Goal: Task Accomplishment & Management: Use online tool/utility

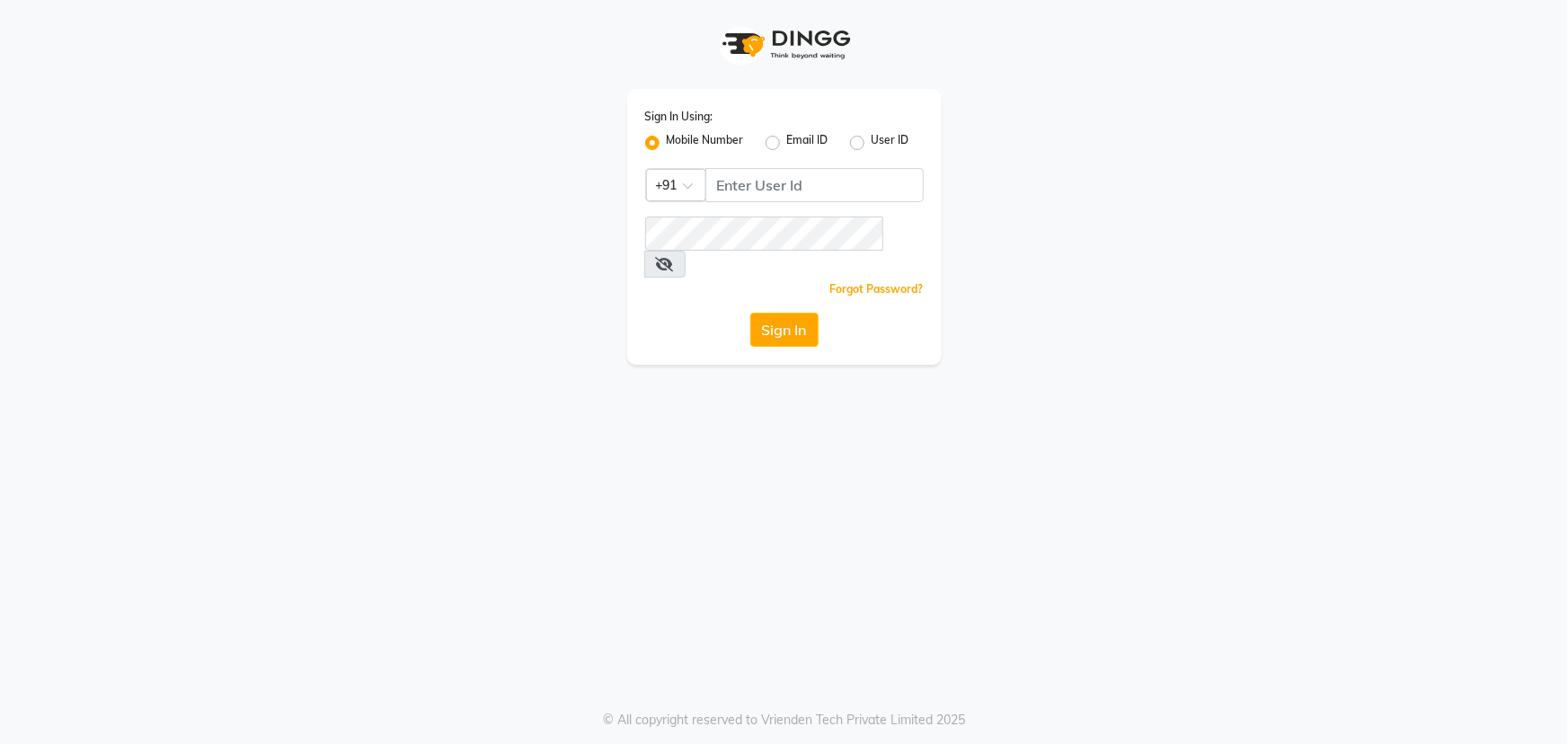
click at [799, 166] on div "Sign In Using: Mobile Number Email ID User ID Country Code × +91 Remember me Fo…" at bounding box center [784, 227] width 315 height 276
drag, startPoint x: 795, startPoint y: 169, endPoint x: 789, endPoint y: 188, distance: 19.9
click at [791, 186] on input "Username" at bounding box center [814, 185] width 218 height 35
type input "9041155677"
click at [771, 313] on button "Sign In" at bounding box center [784, 330] width 68 height 35
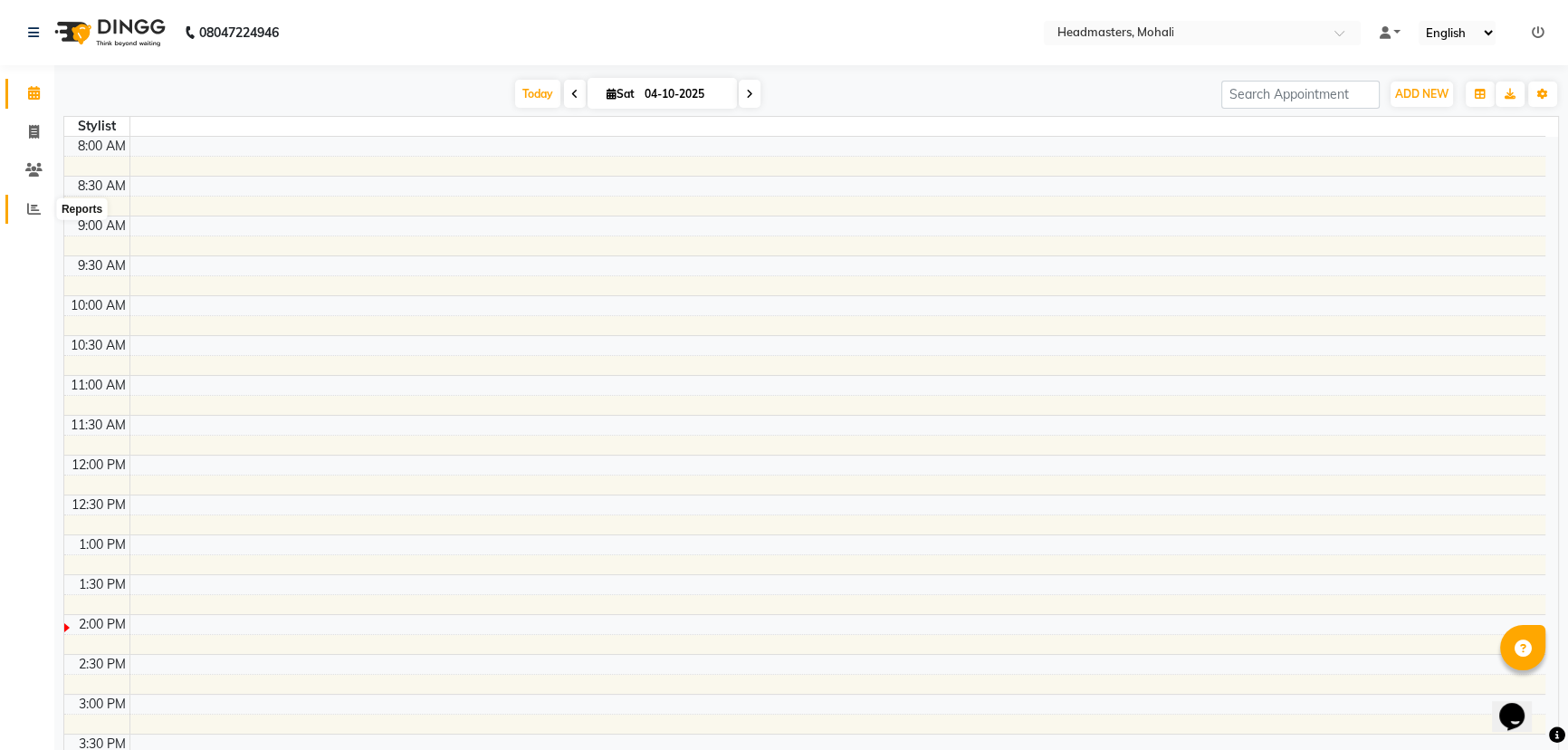
click at [45, 199] on span at bounding box center [34, 209] width 32 height 21
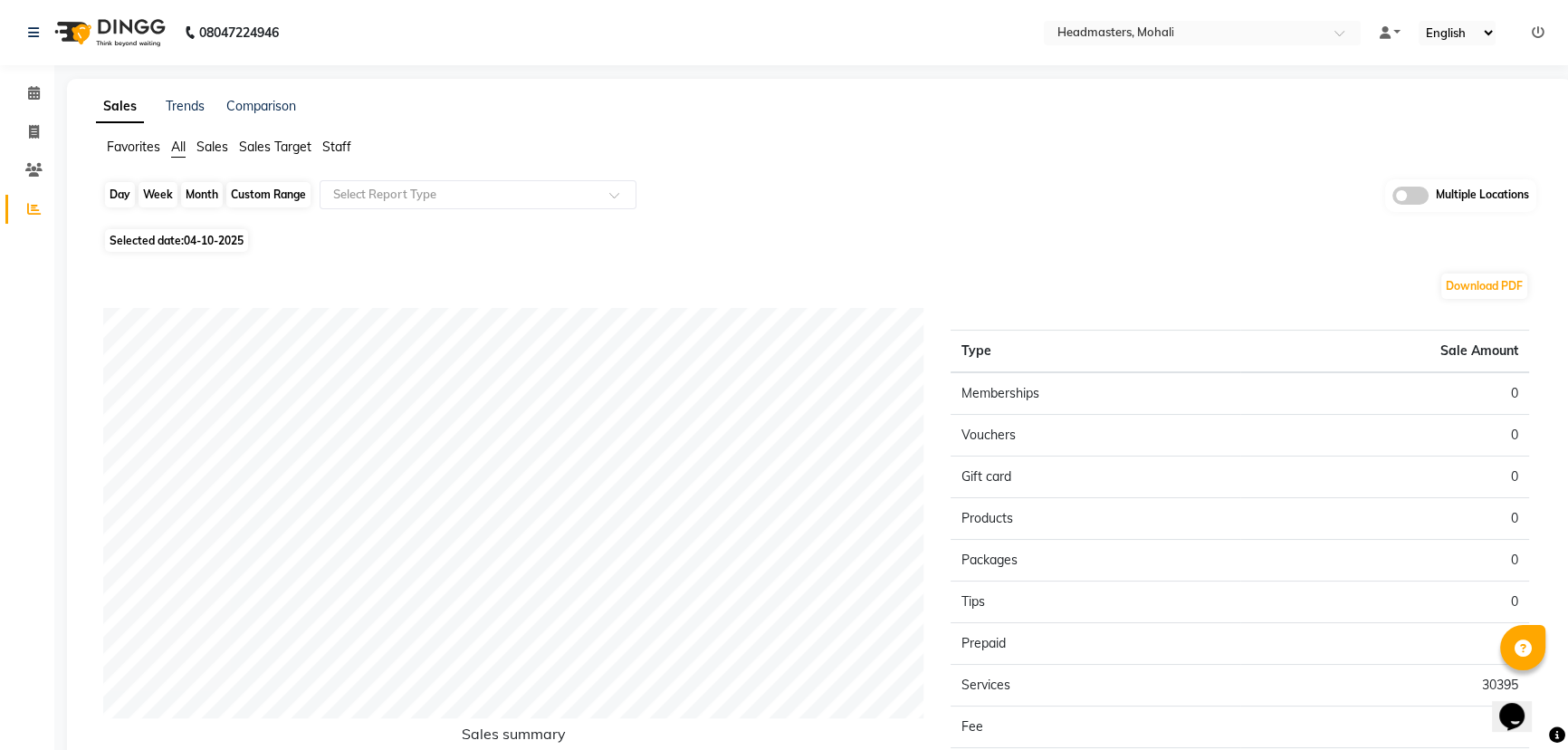
click at [130, 196] on div "Day" at bounding box center [120, 194] width 30 height 25
select select "10"
select select "2025"
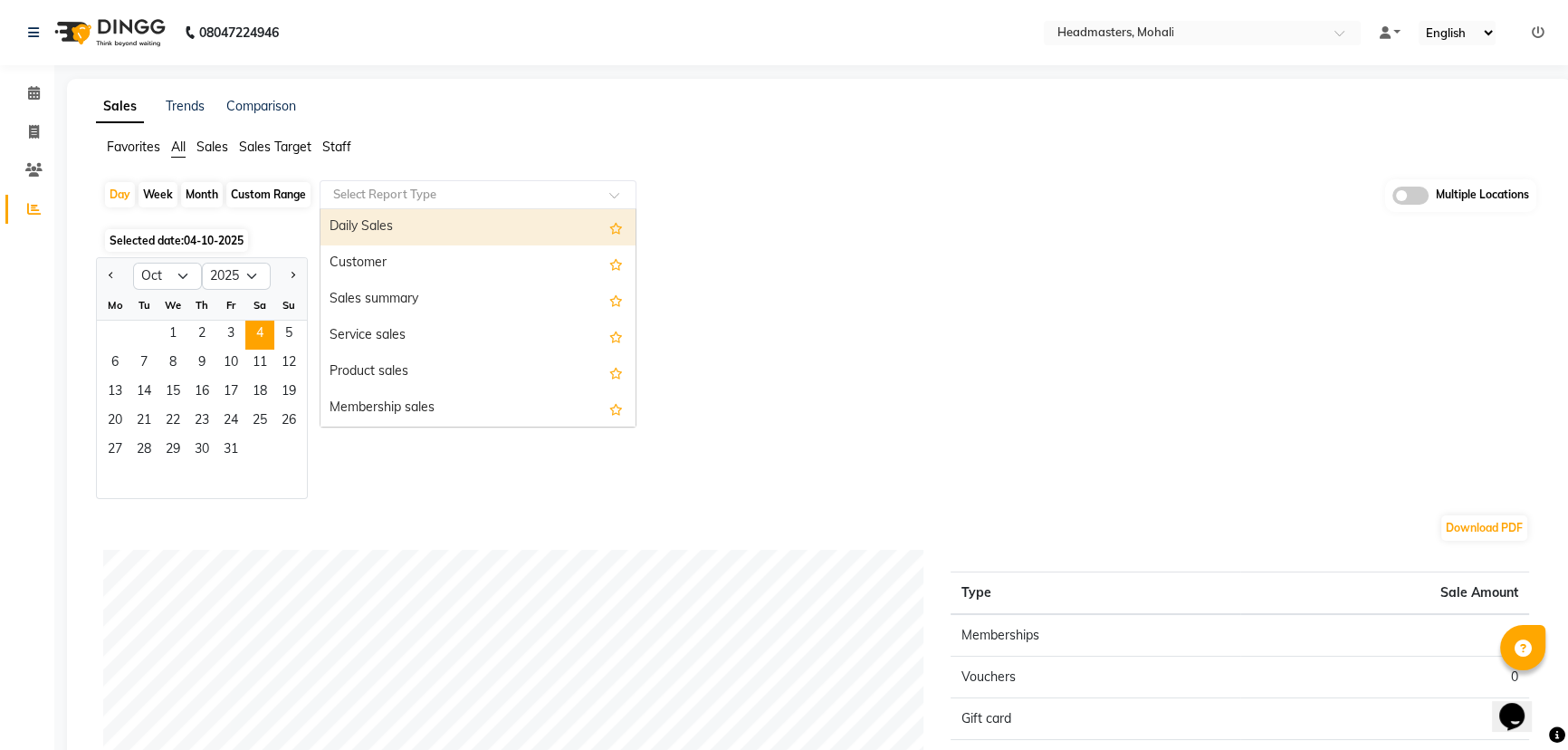
click at [353, 198] on input "text" at bounding box center [459, 195] width 261 height 18
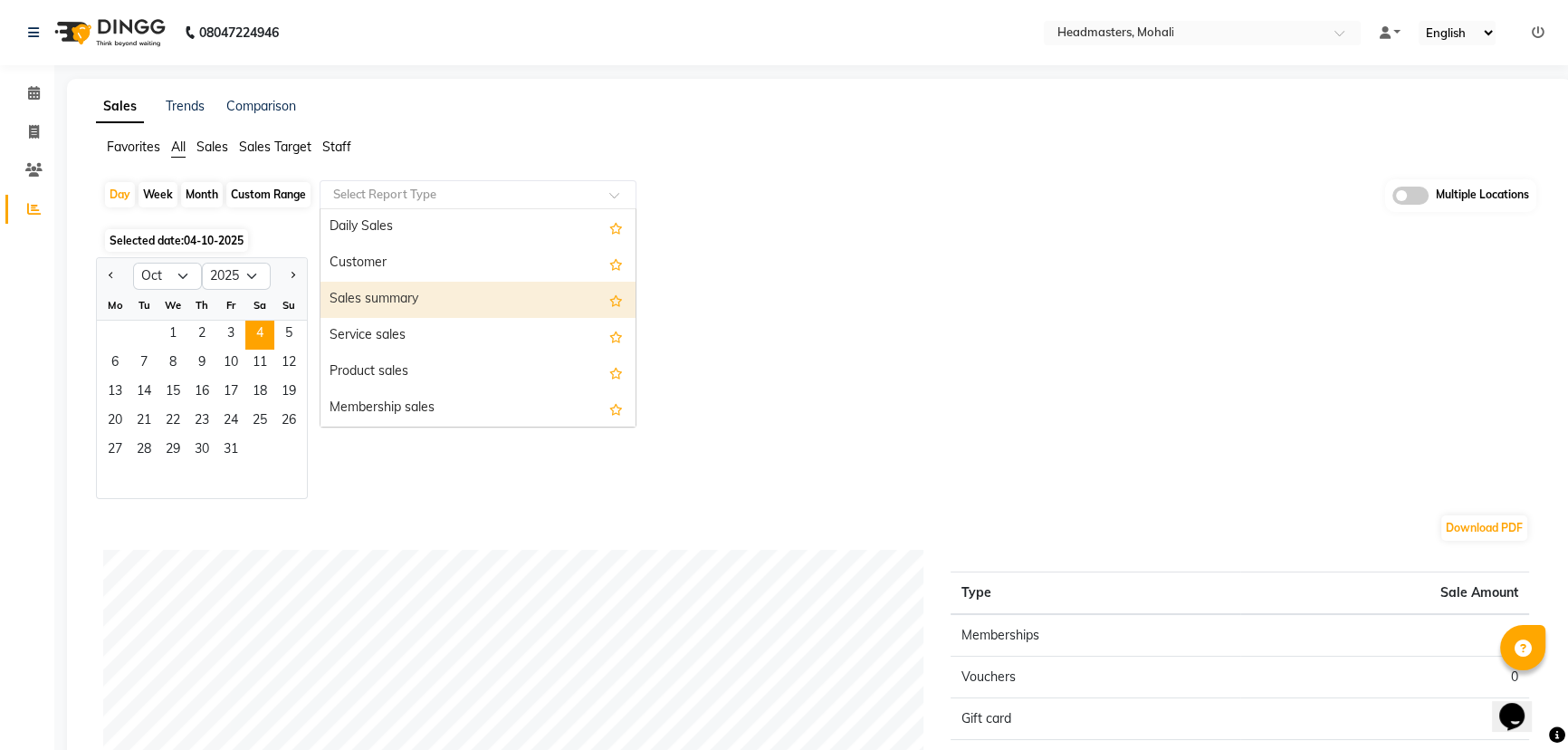
click at [342, 296] on div "Sales summary" at bounding box center [477, 299] width 315 height 36
select select "full_report"
select select "csv"
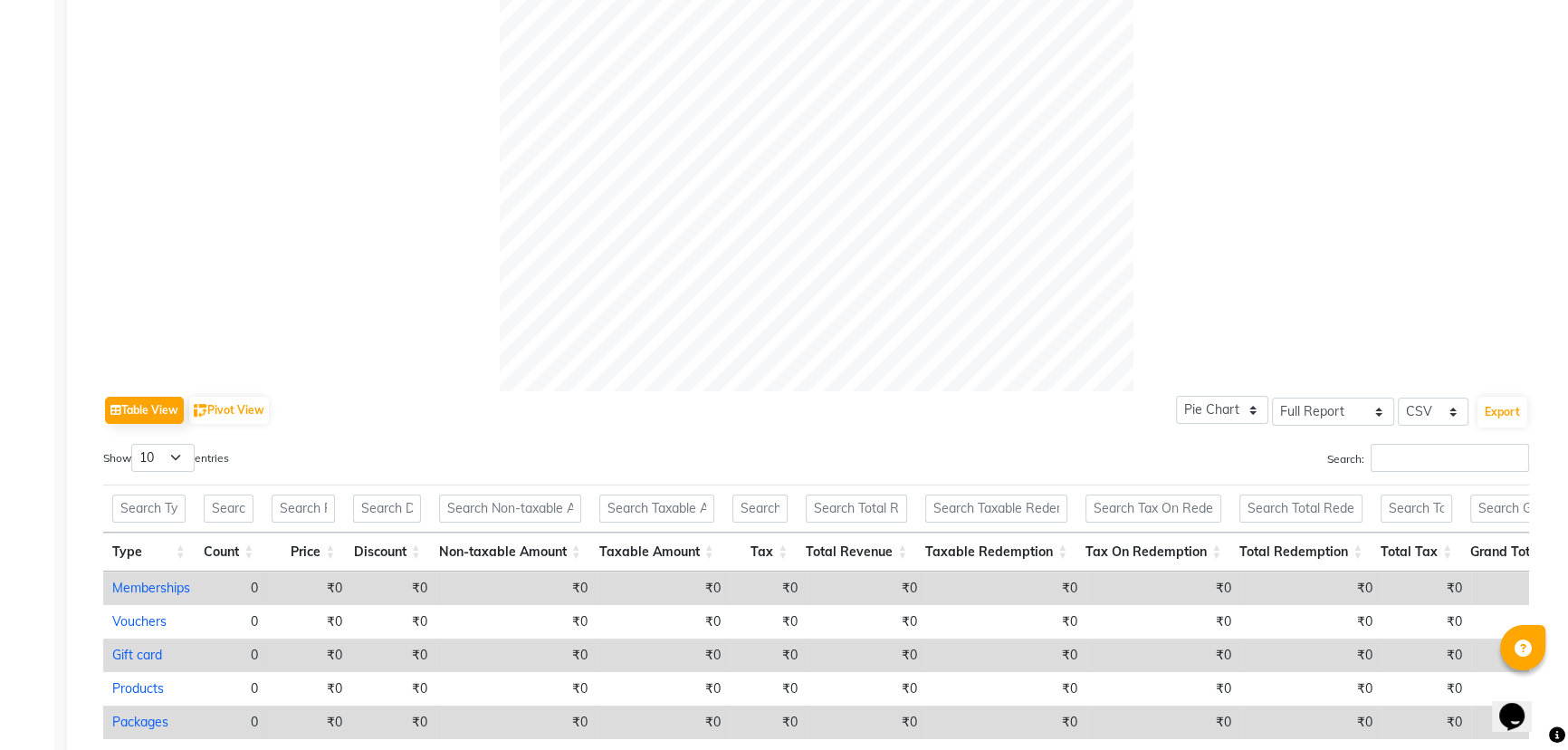
scroll to position [819, 0]
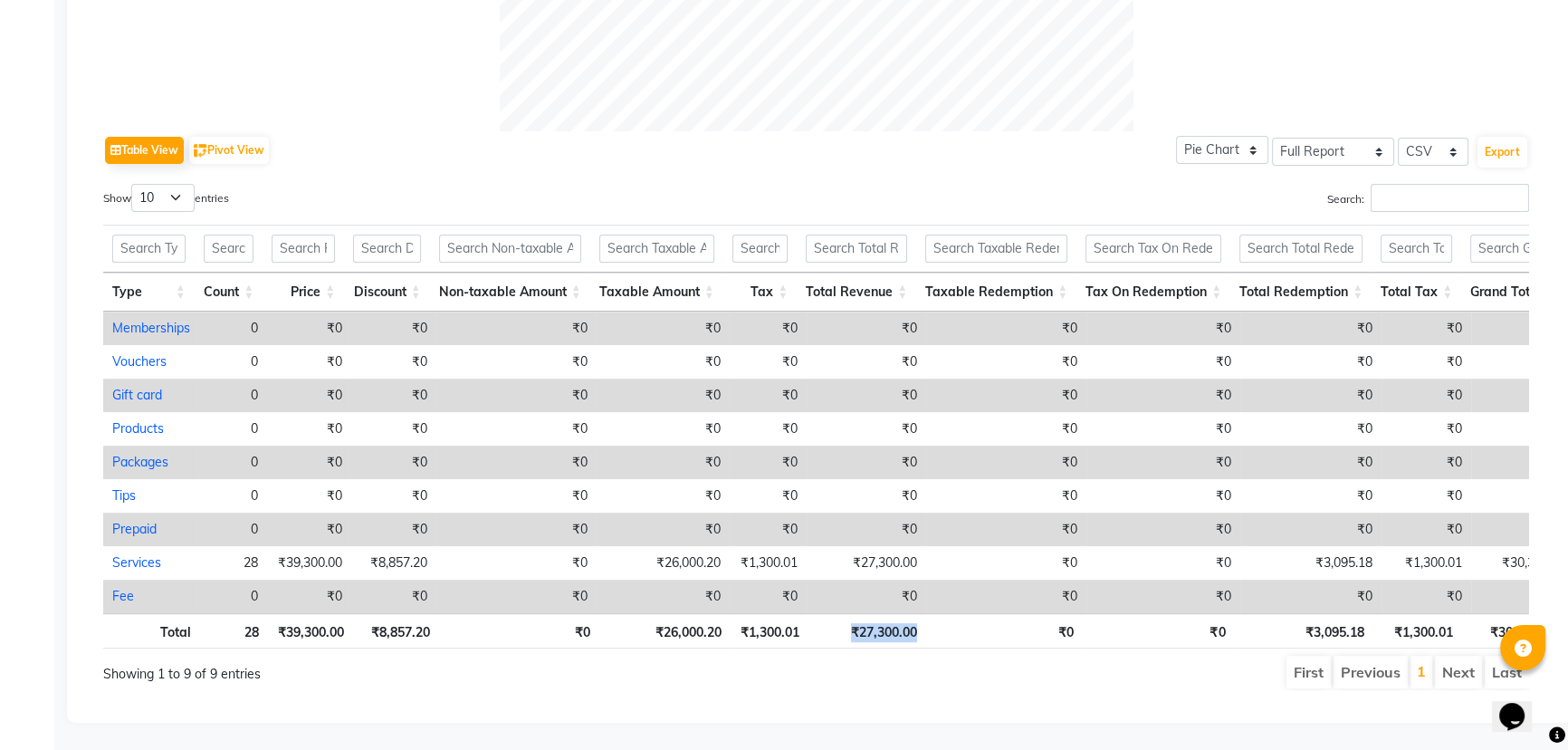
drag, startPoint x: 841, startPoint y: 616, endPoint x: 931, endPoint y: 614, distance: 90.0
click at [931, 614] on tr "Total 28 ₹39,300.00 ₹8,857.20 ₹0 ₹26,000.20 ₹1,300.01 ₹27,300.00 ₹0 ₹0 ₹3,095.1…" at bounding box center [834, 631] width 1463 height 36
click at [1065, 144] on div "Table View Pivot View Pie Chart Bar Chart Select Full Report Filtered Report Se…" at bounding box center [816, 150] width 1426 height 38
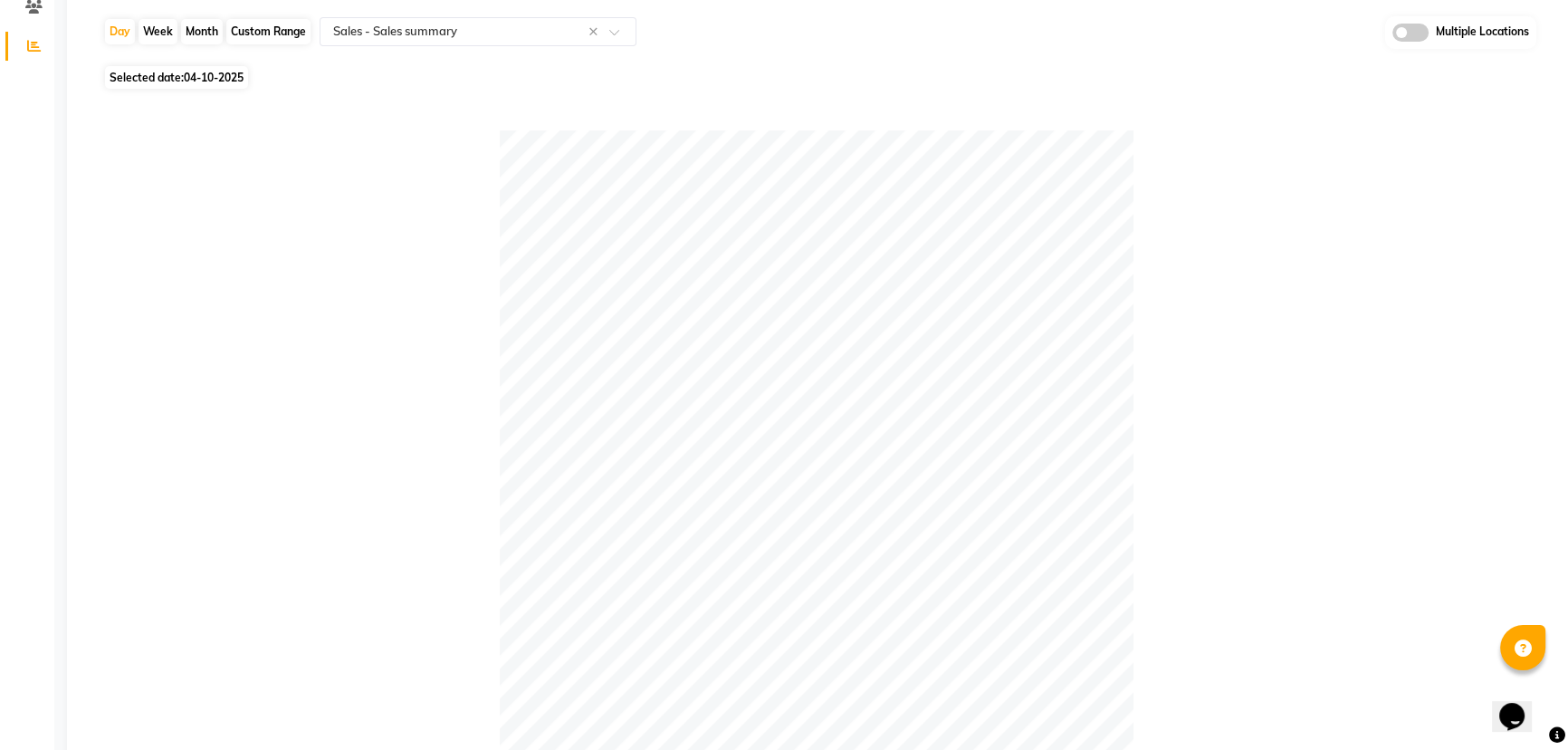
scroll to position [0, 0]
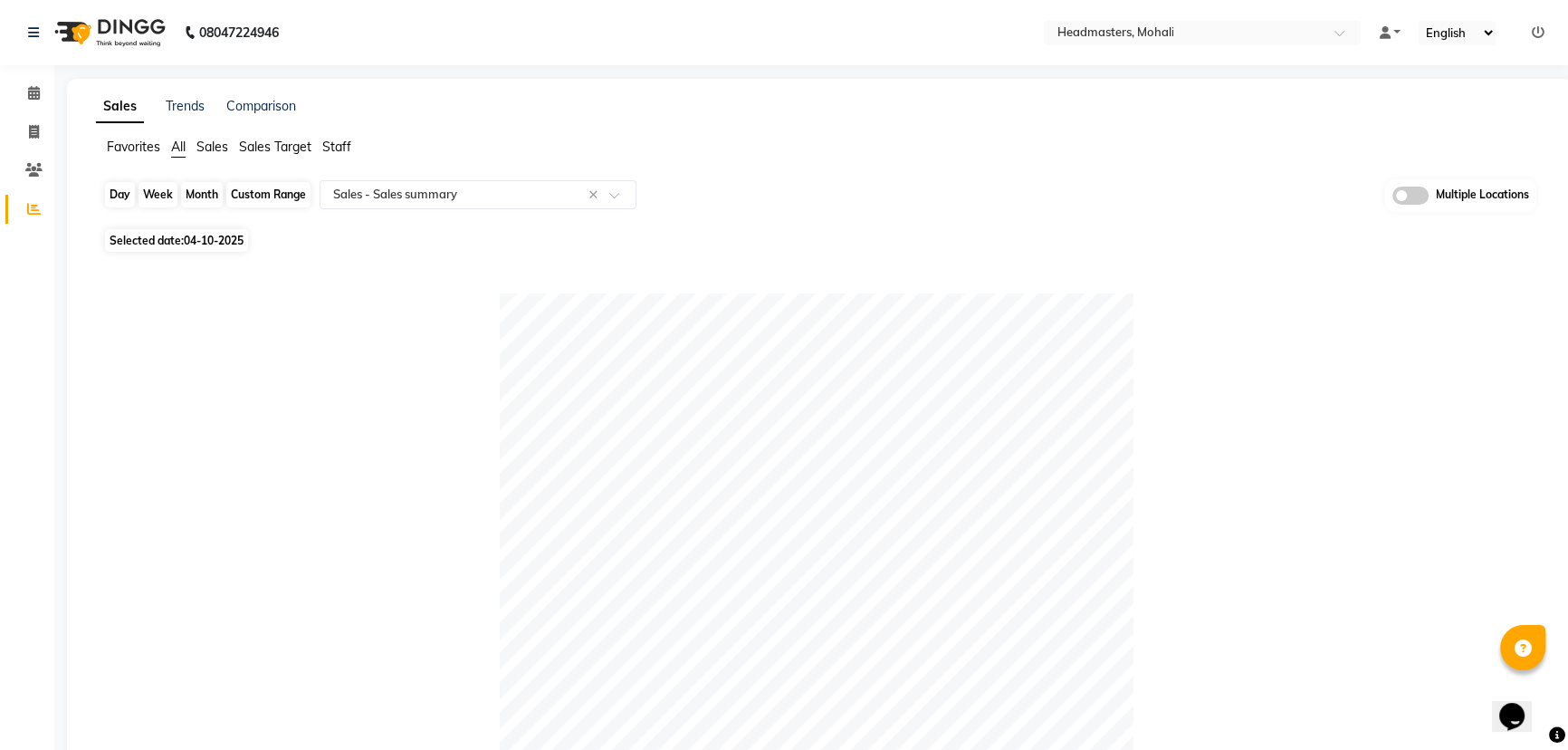
click at [116, 198] on div "Day" at bounding box center [120, 194] width 30 height 25
select select "10"
select select "2025"
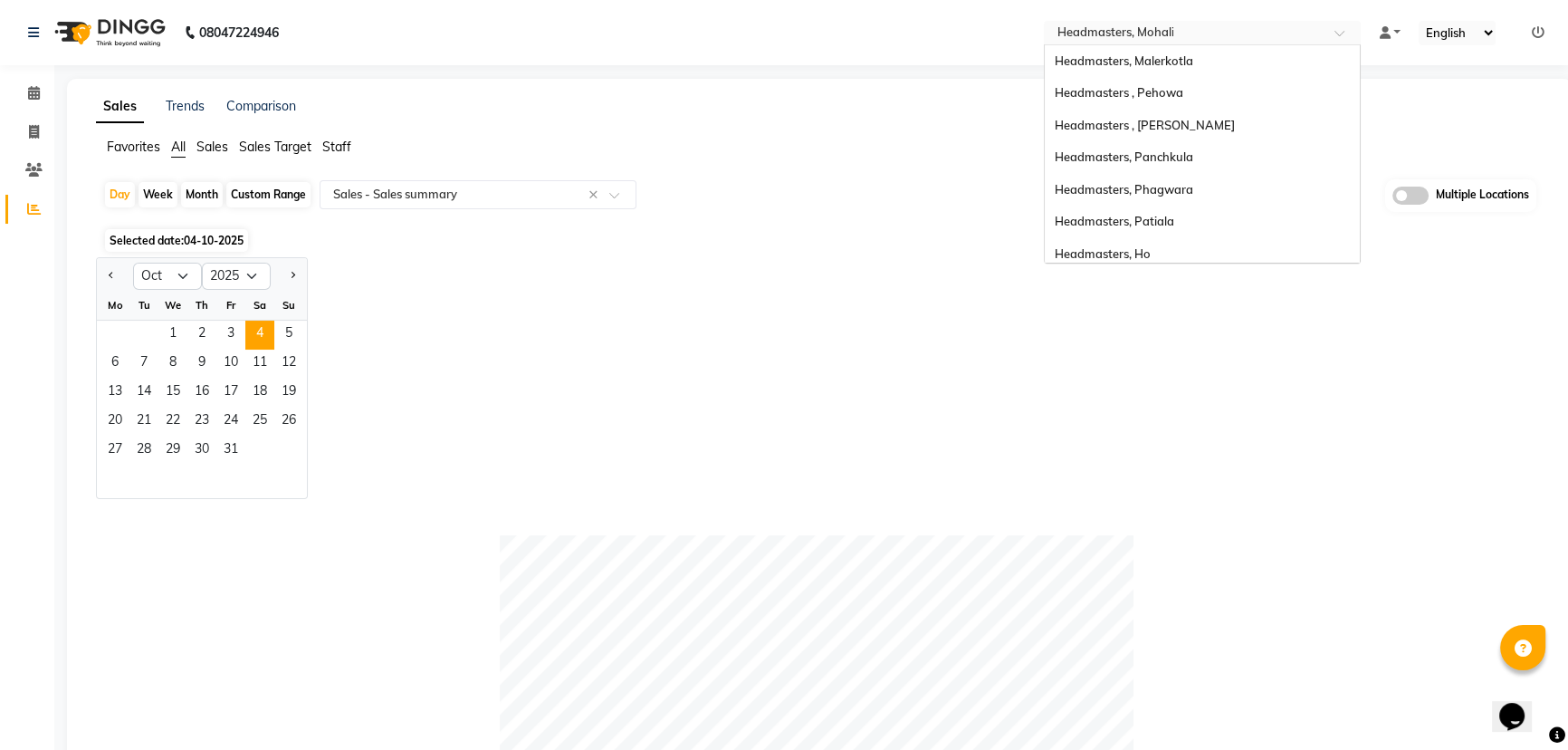
click at [1291, 35] on input "text" at bounding box center [1184, 34] width 262 height 18
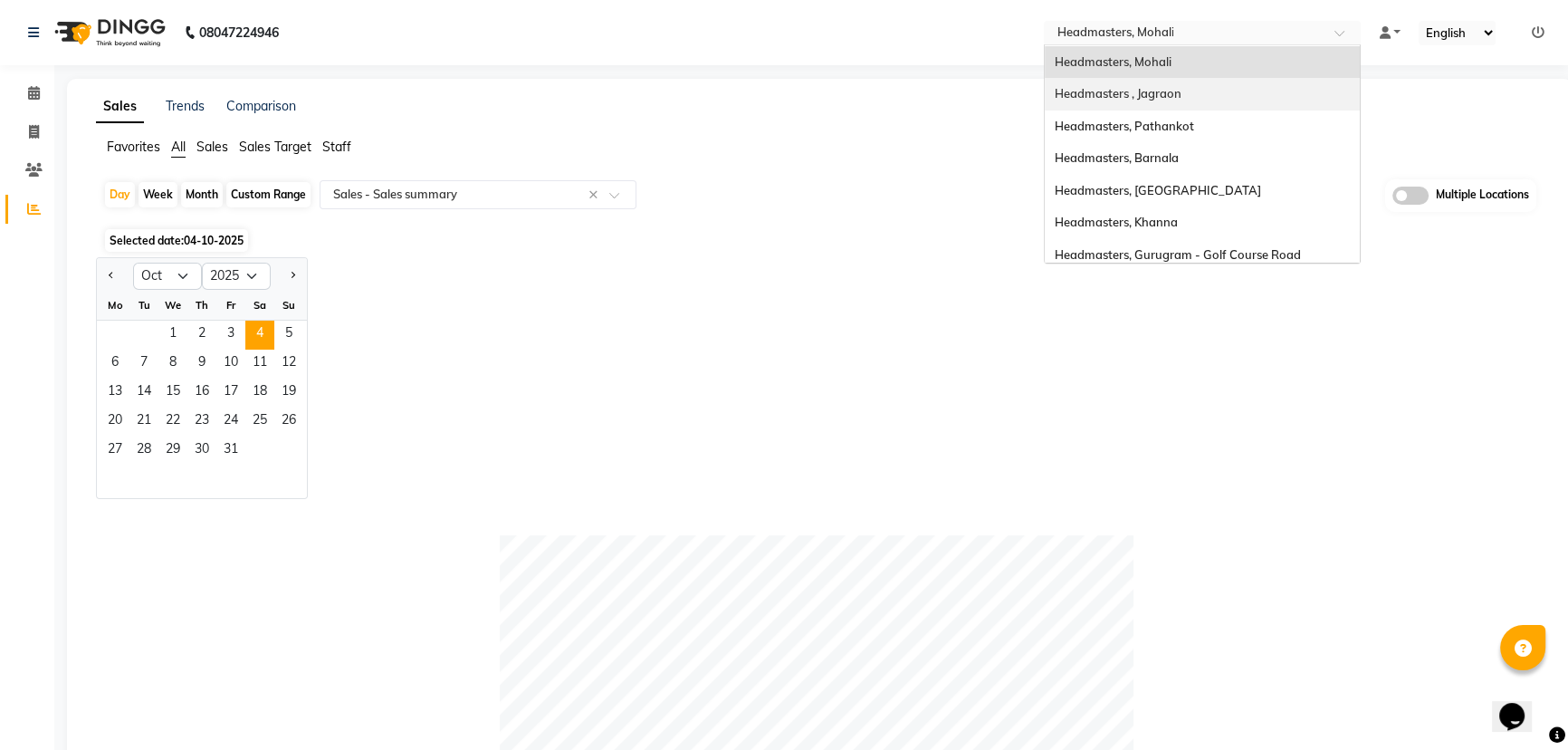
click at [1271, 91] on div "Headmasters , Jagraon" at bounding box center [1202, 94] width 315 height 33
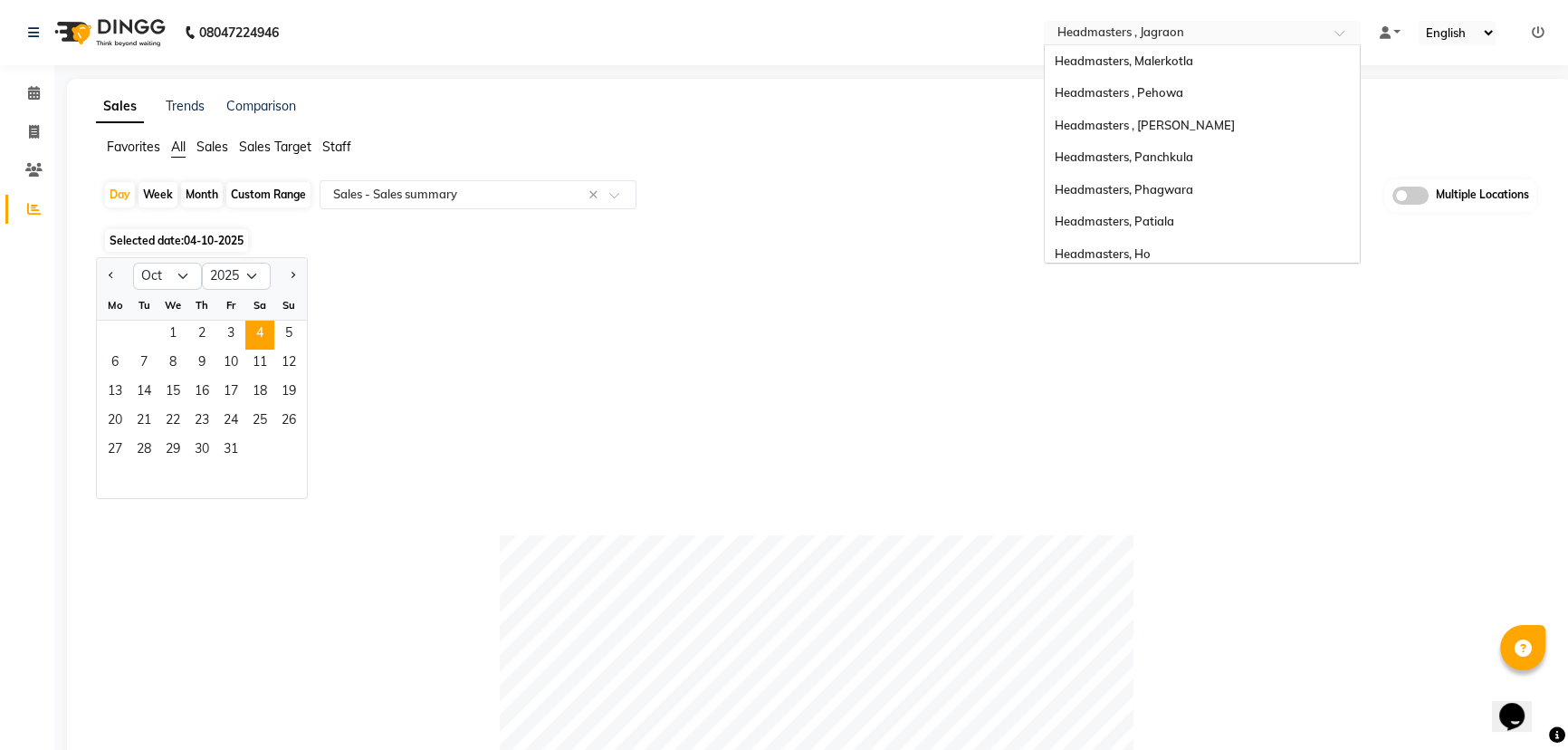
click at [1262, 36] on input "text" at bounding box center [1184, 34] width 262 height 18
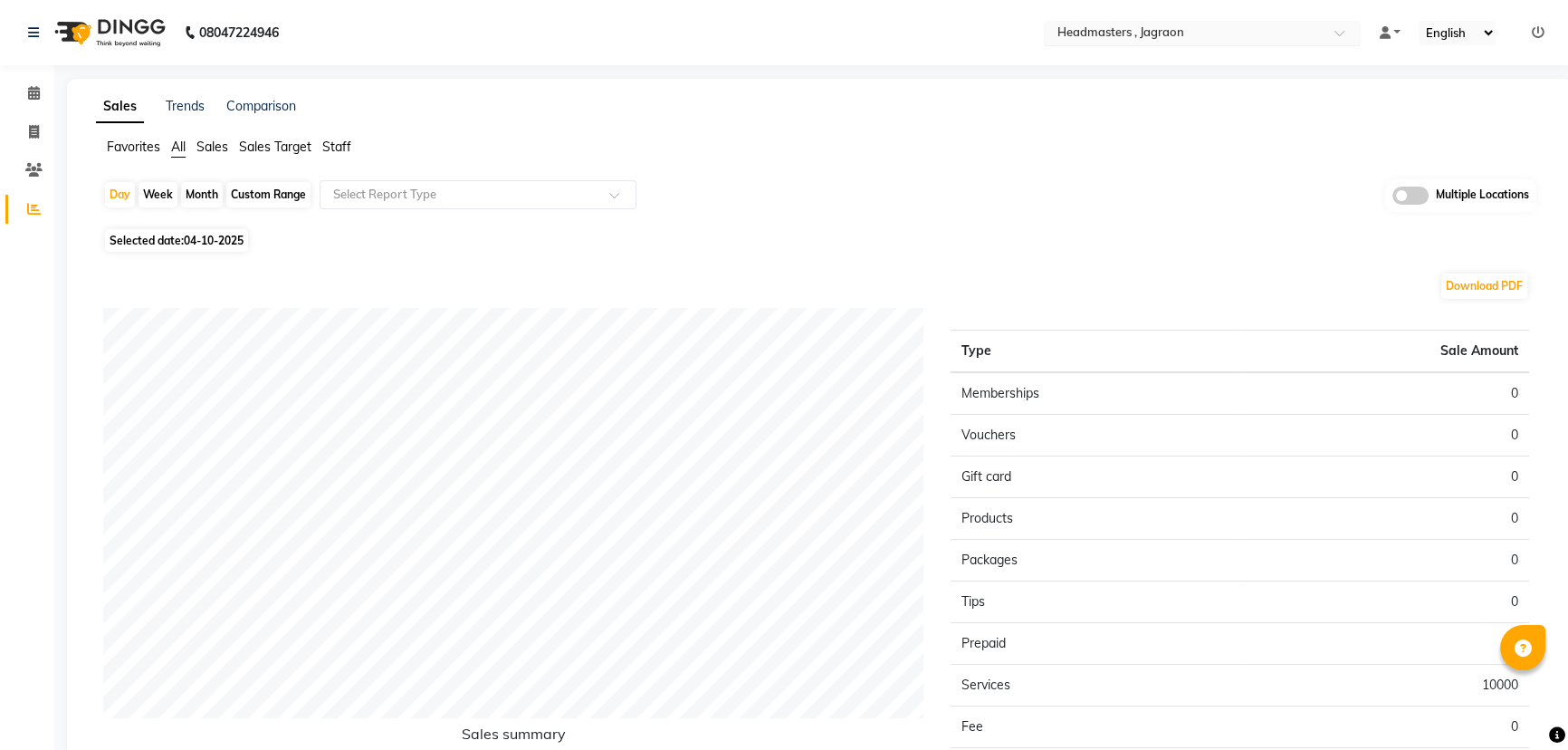
click at [1296, 36] on input "text" at bounding box center [1184, 34] width 262 height 18
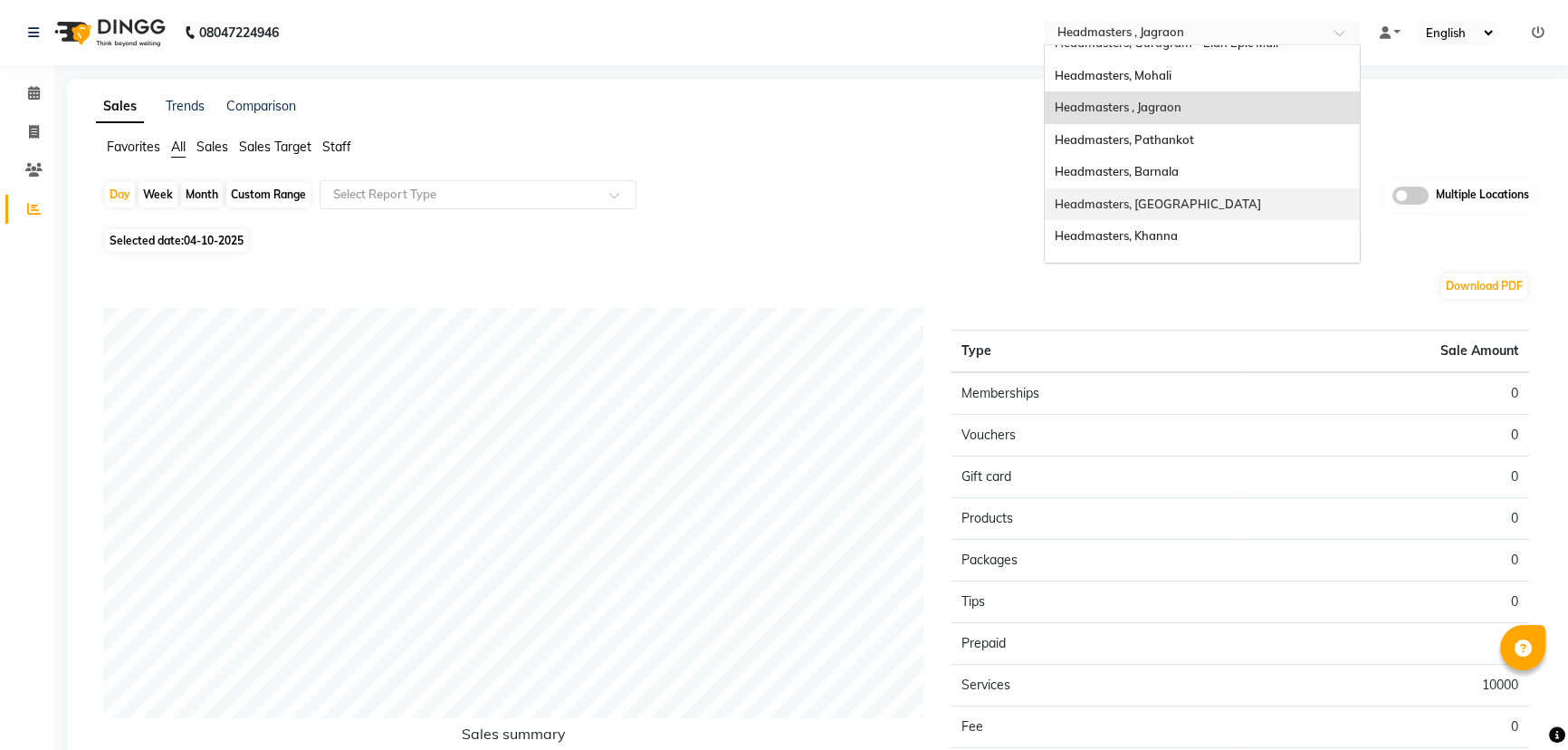
scroll to position [247, 0]
click at [1196, 76] on div "Headmasters, Mohali" at bounding box center [1202, 72] width 315 height 33
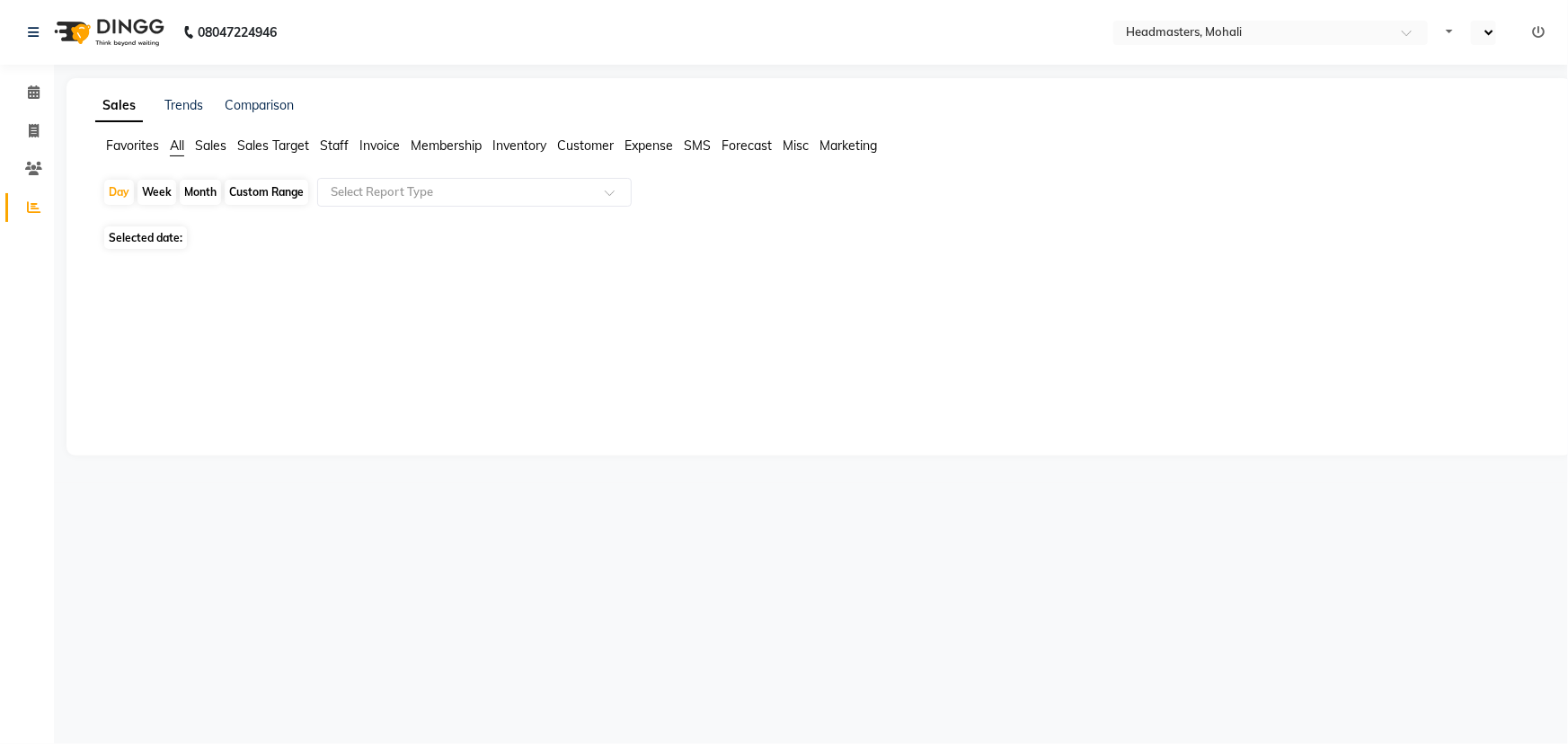
select select "en"
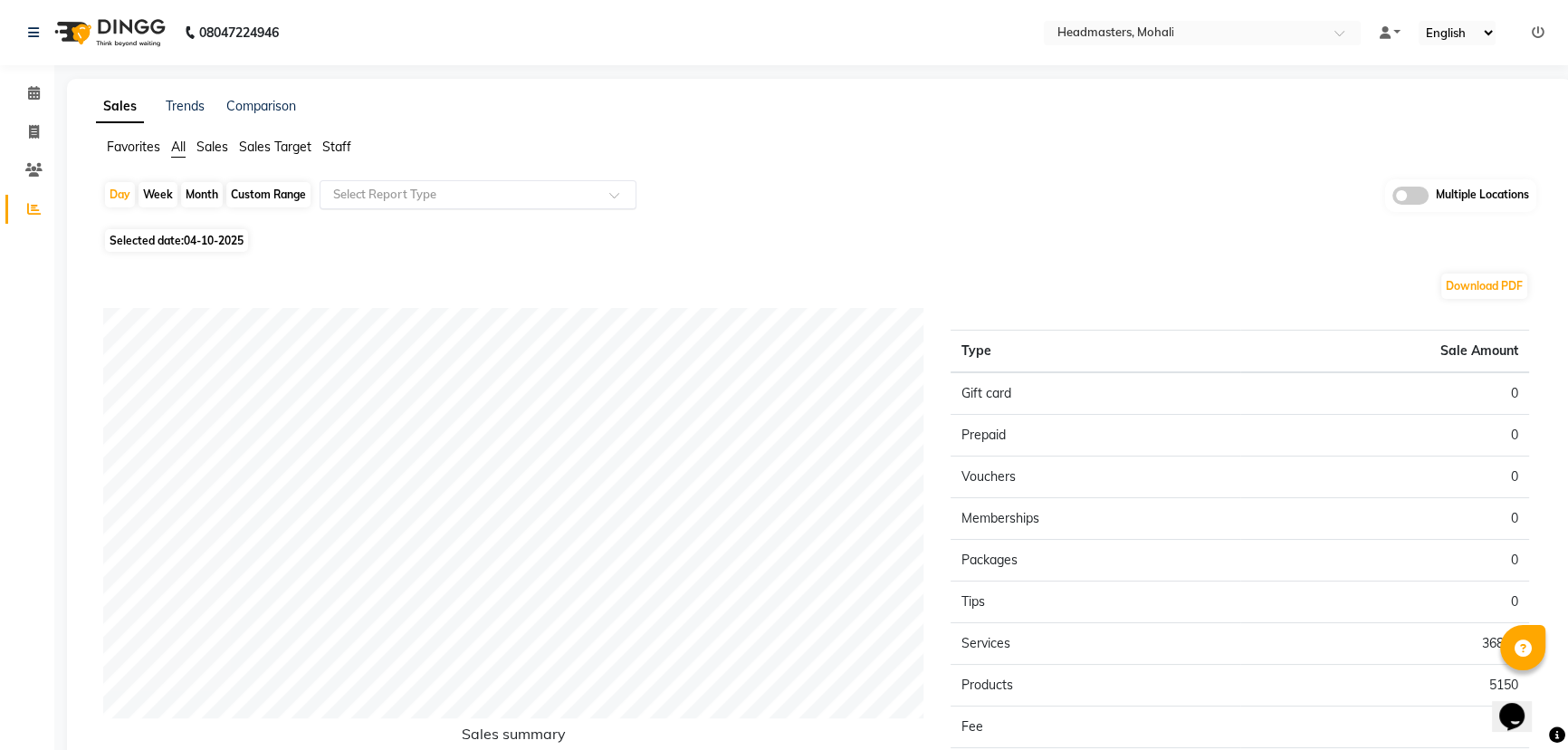
click at [398, 196] on input "text" at bounding box center [459, 195] width 261 height 18
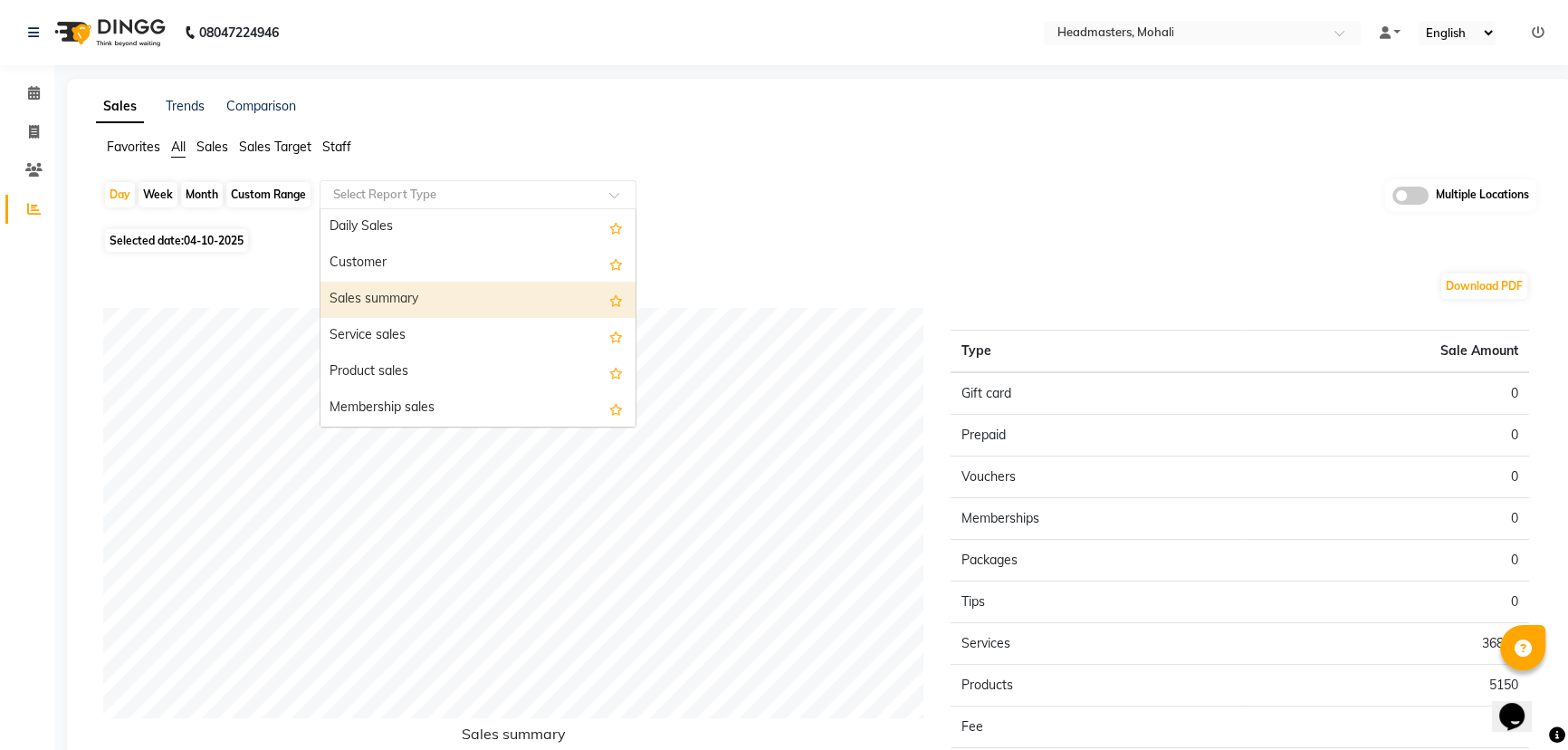
click at [410, 292] on div "Sales summary" at bounding box center [477, 299] width 315 height 36
select select "full_report"
select select "csv"
click at [517, 288] on div "Sales summary" at bounding box center [477, 299] width 315 height 36
select select "full_report"
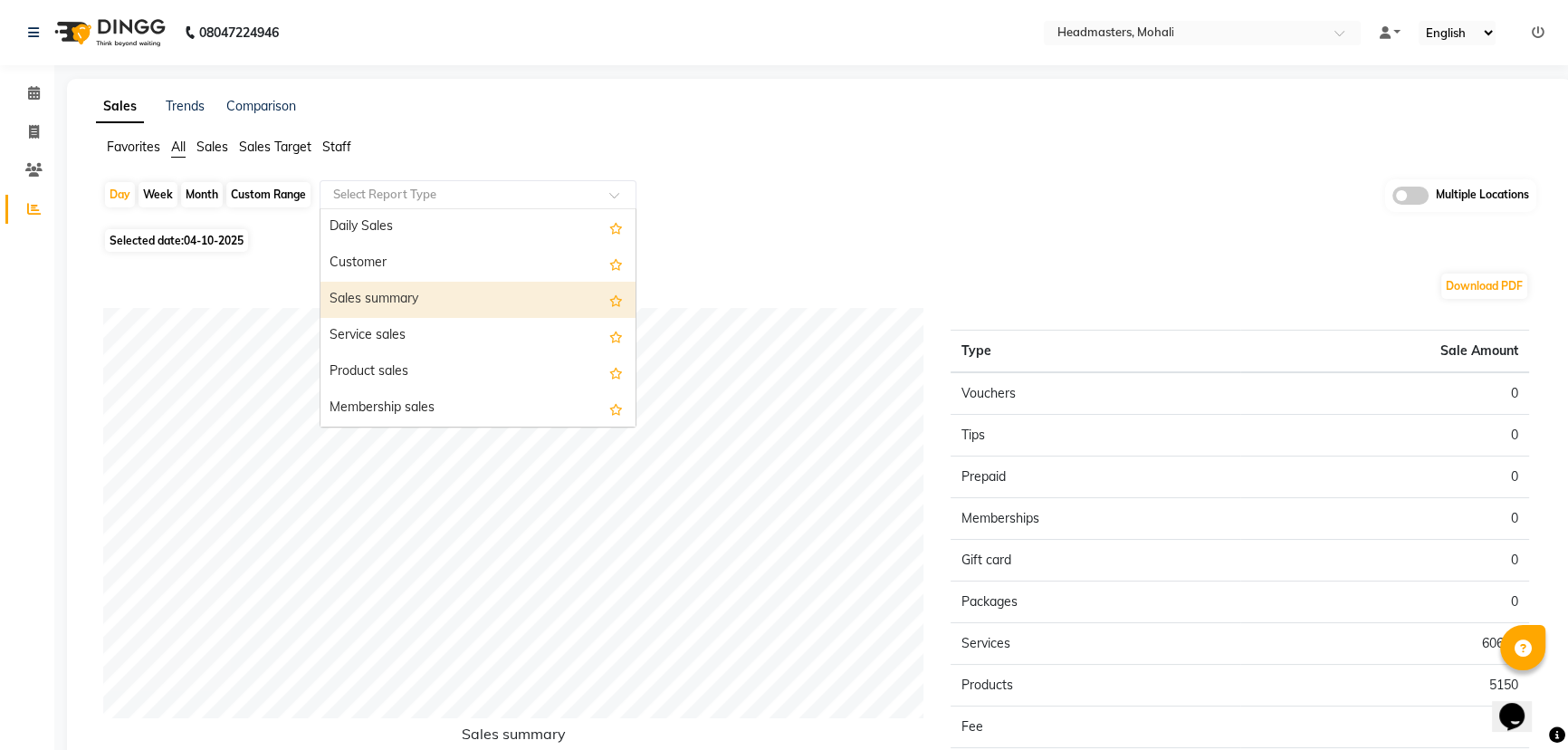
select select "csv"
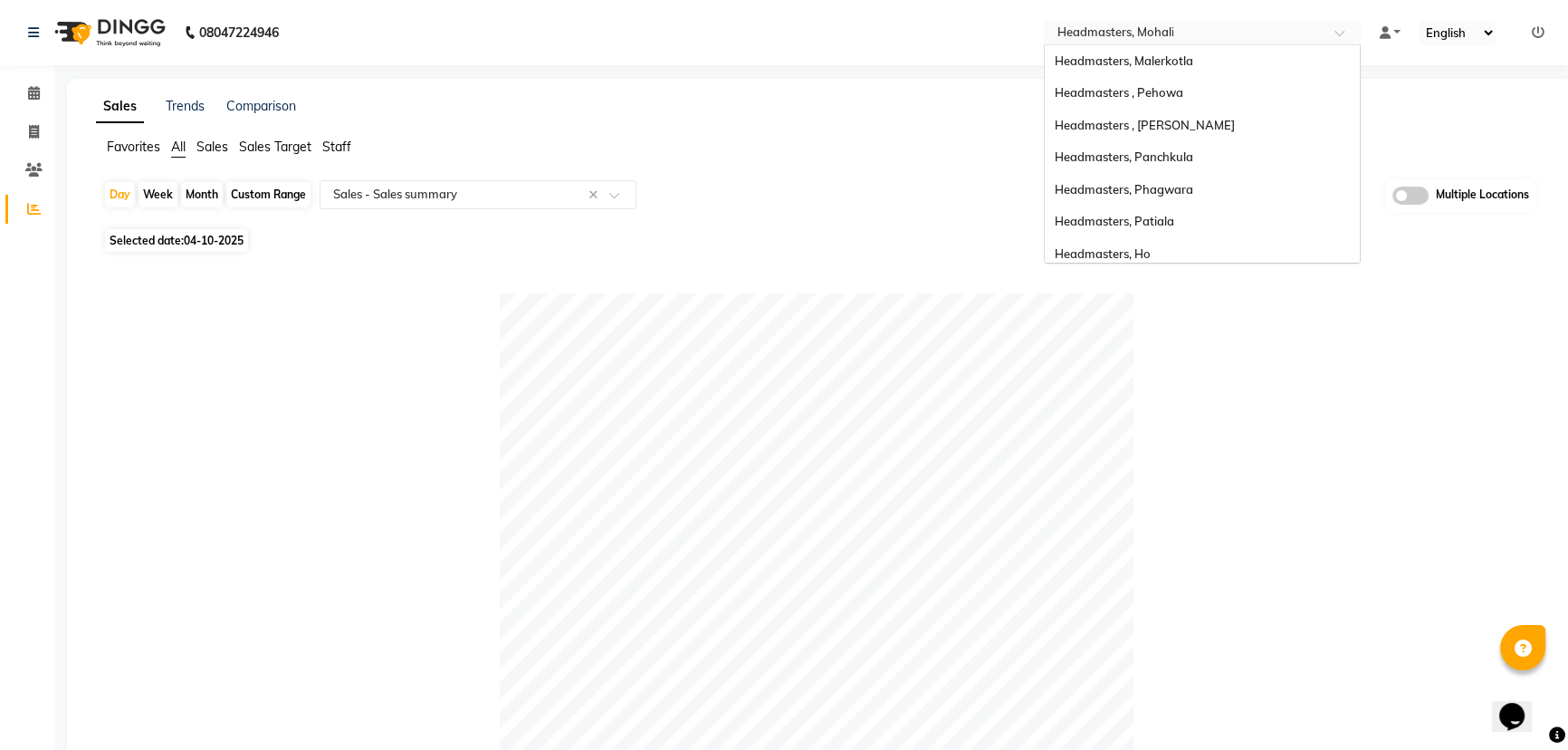
click at [1195, 32] on input "text" at bounding box center [1184, 34] width 262 height 18
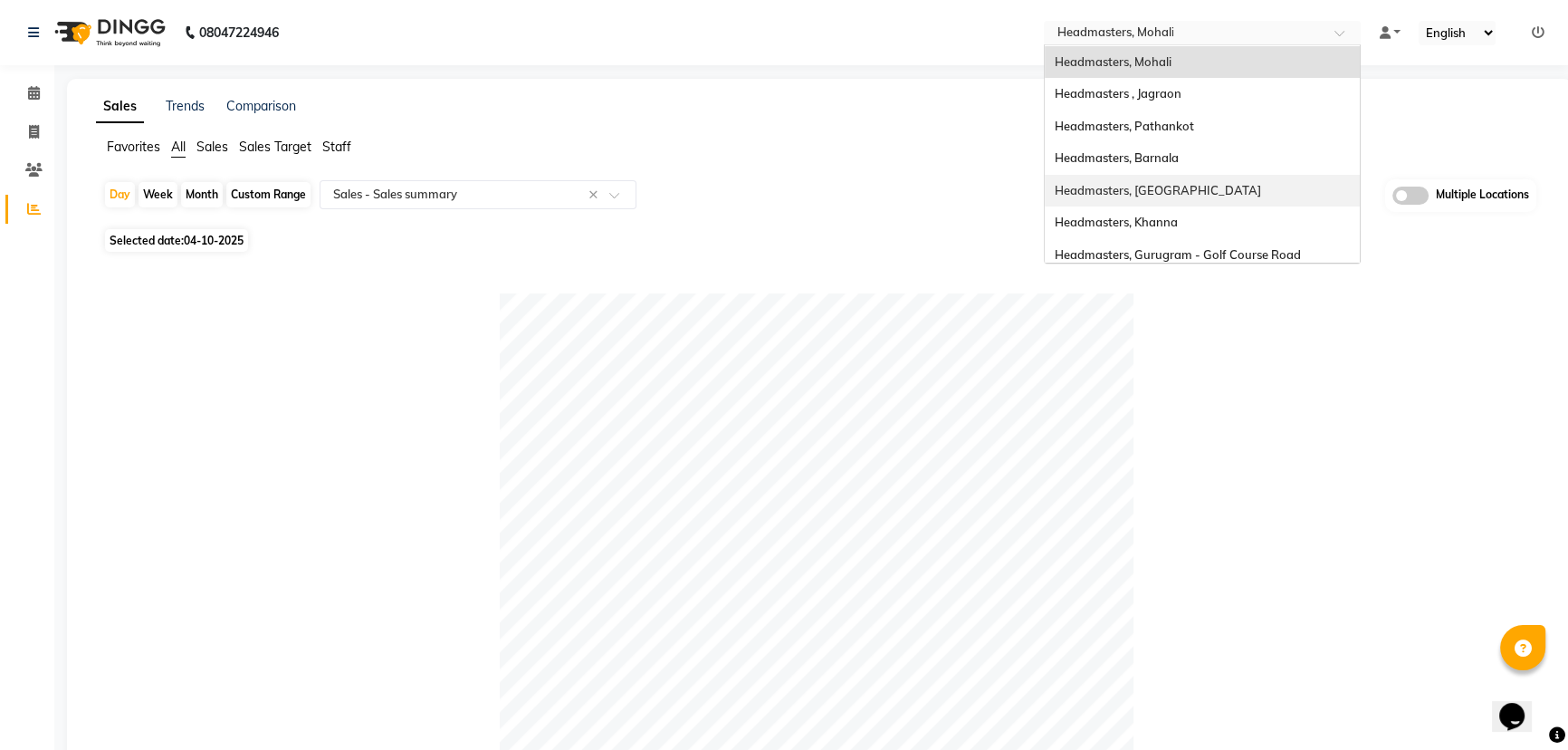
click at [1261, 183] on div "Headmasters, Jalandhar" at bounding box center [1202, 191] width 315 height 33
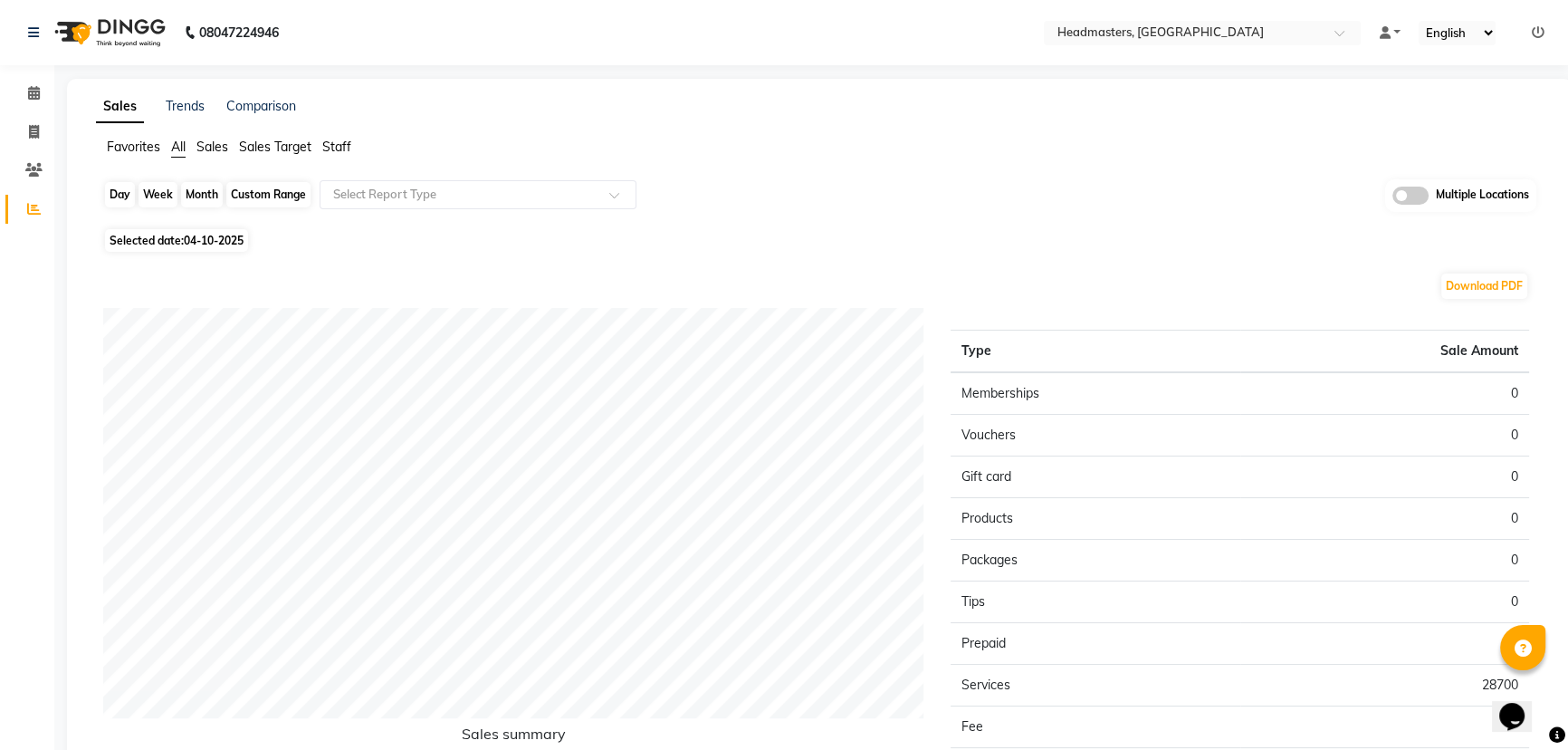
click at [122, 184] on div "Day" at bounding box center [120, 194] width 30 height 25
select select "10"
select select "2025"
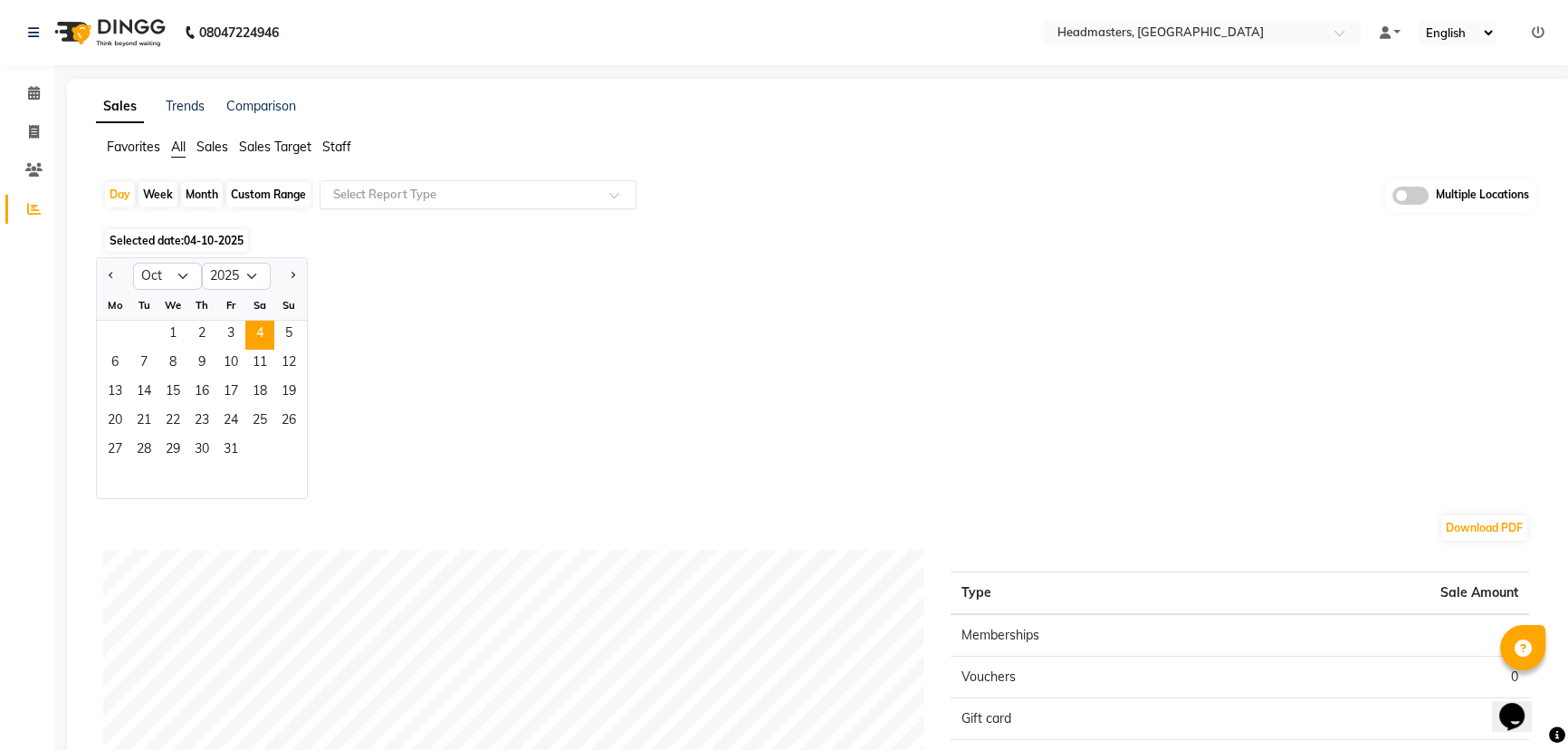
click at [390, 183] on div "Select Report Type" at bounding box center [477, 194] width 317 height 29
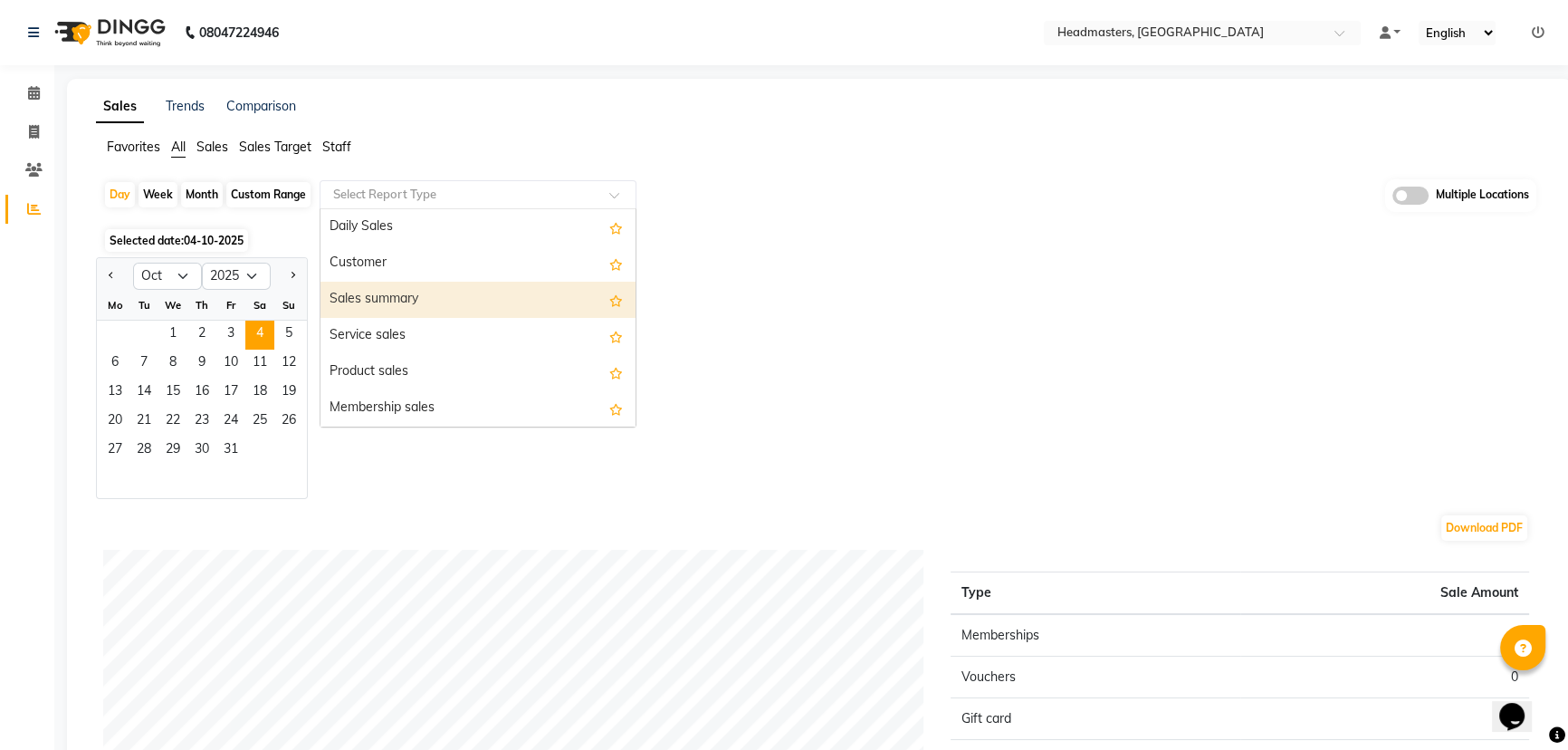
click at [357, 291] on div "Sales summary" at bounding box center [477, 299] width 315 height 36
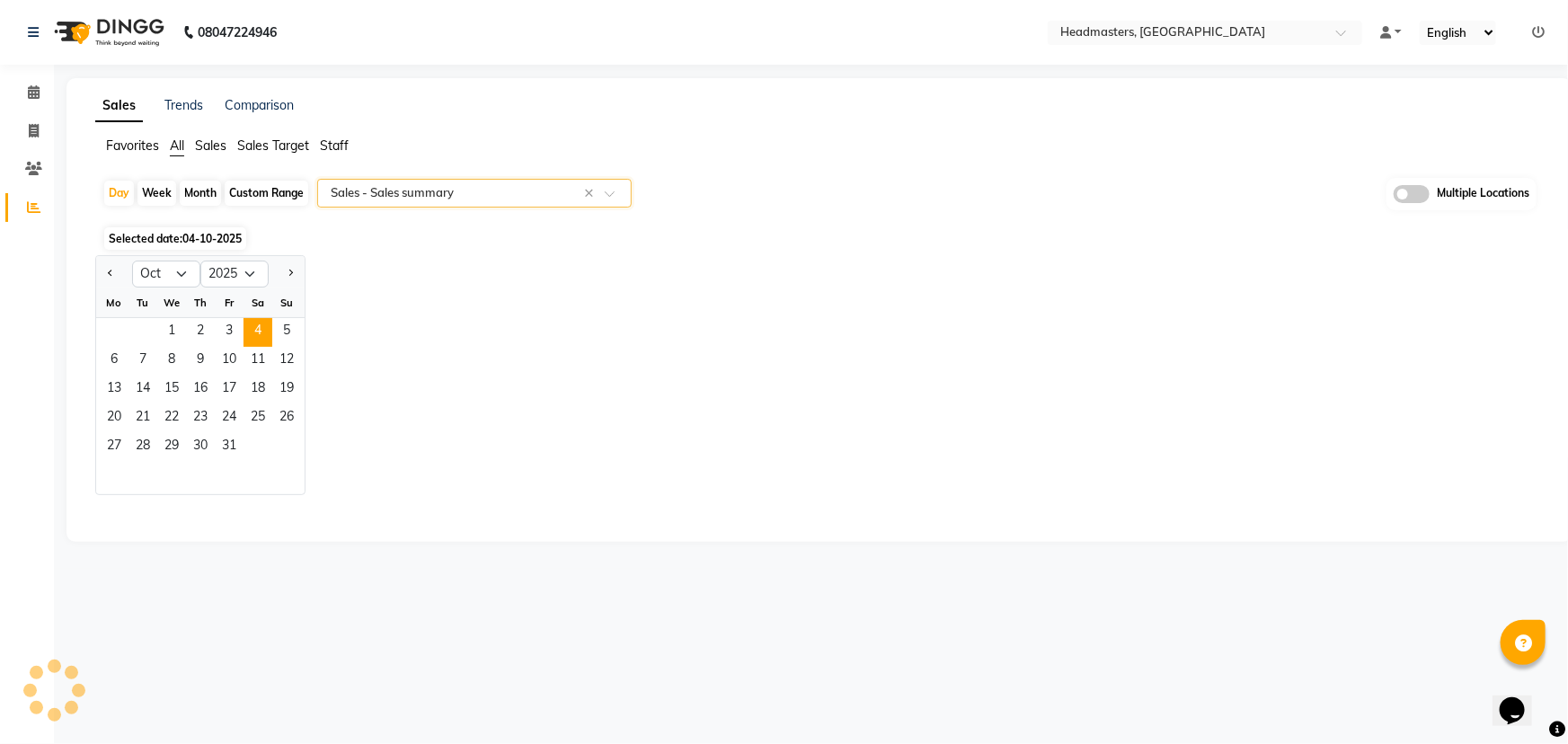
select select "full_report"
select select "csv"
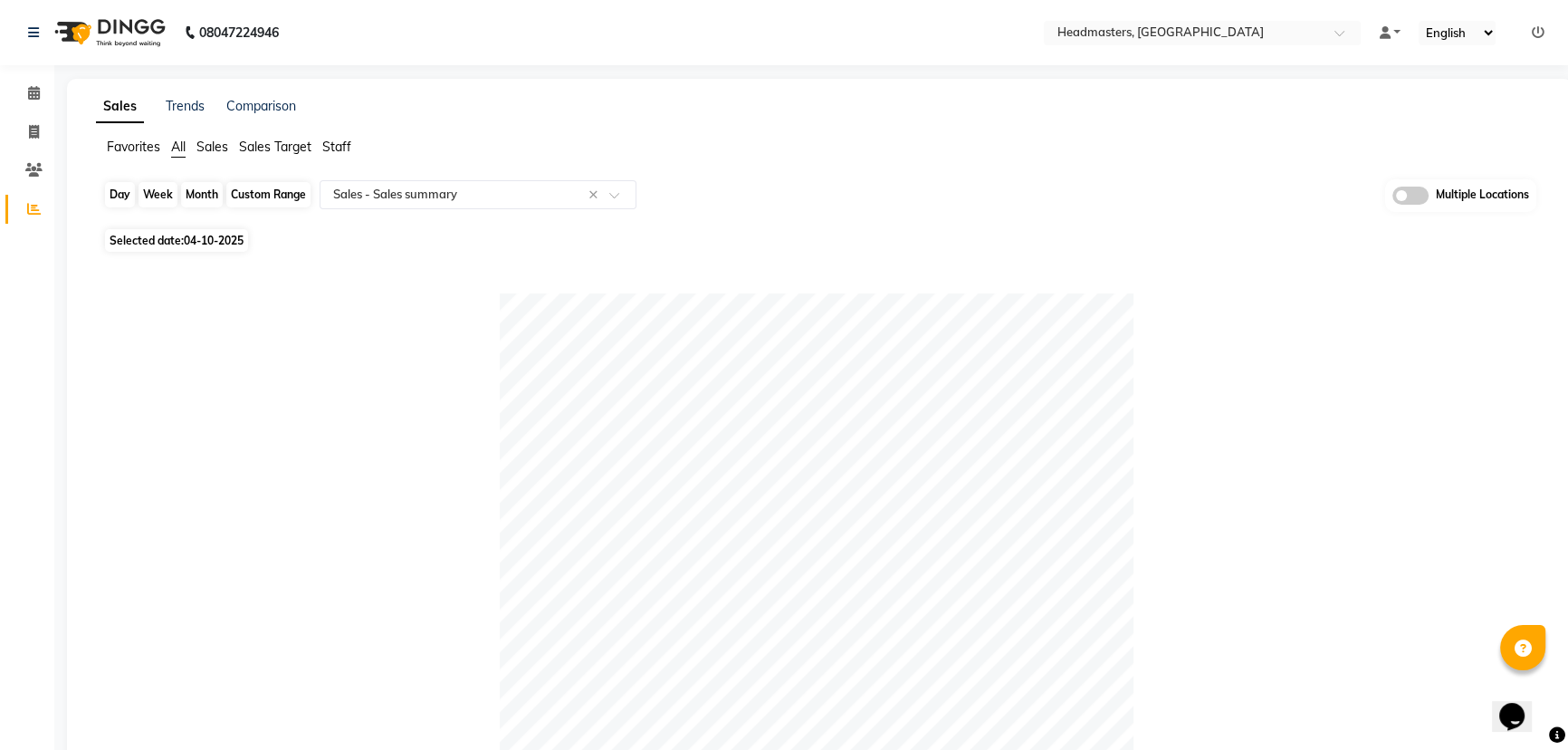
click at [114, 195] on div "Day" at bounding box center [120, 194] width 30 height 25
select select "10"
select select "2025"
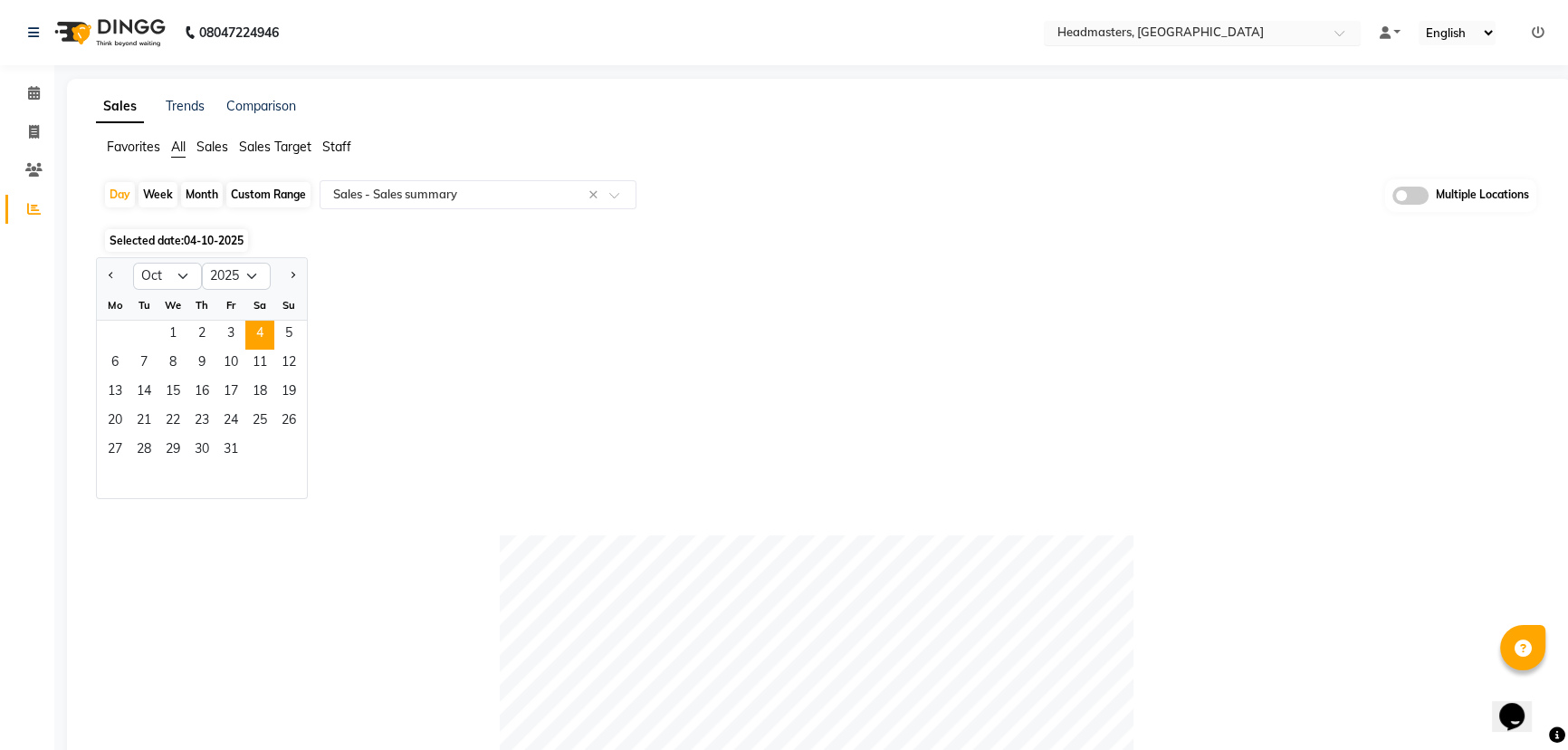
click at [1196, 26] on input "text" at bounding box center [1184, 34] width 262 height 18
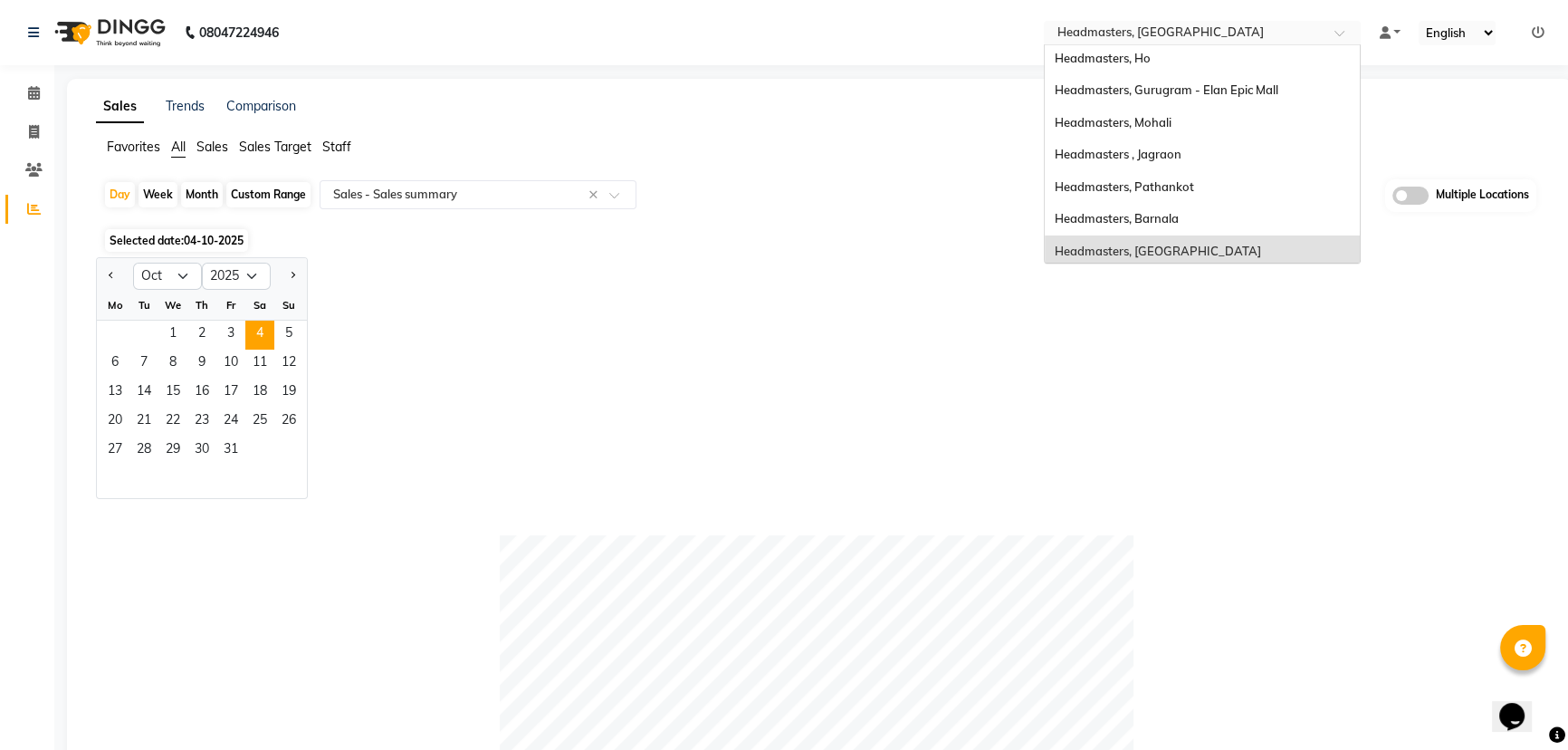
scroll to position [5, 0]
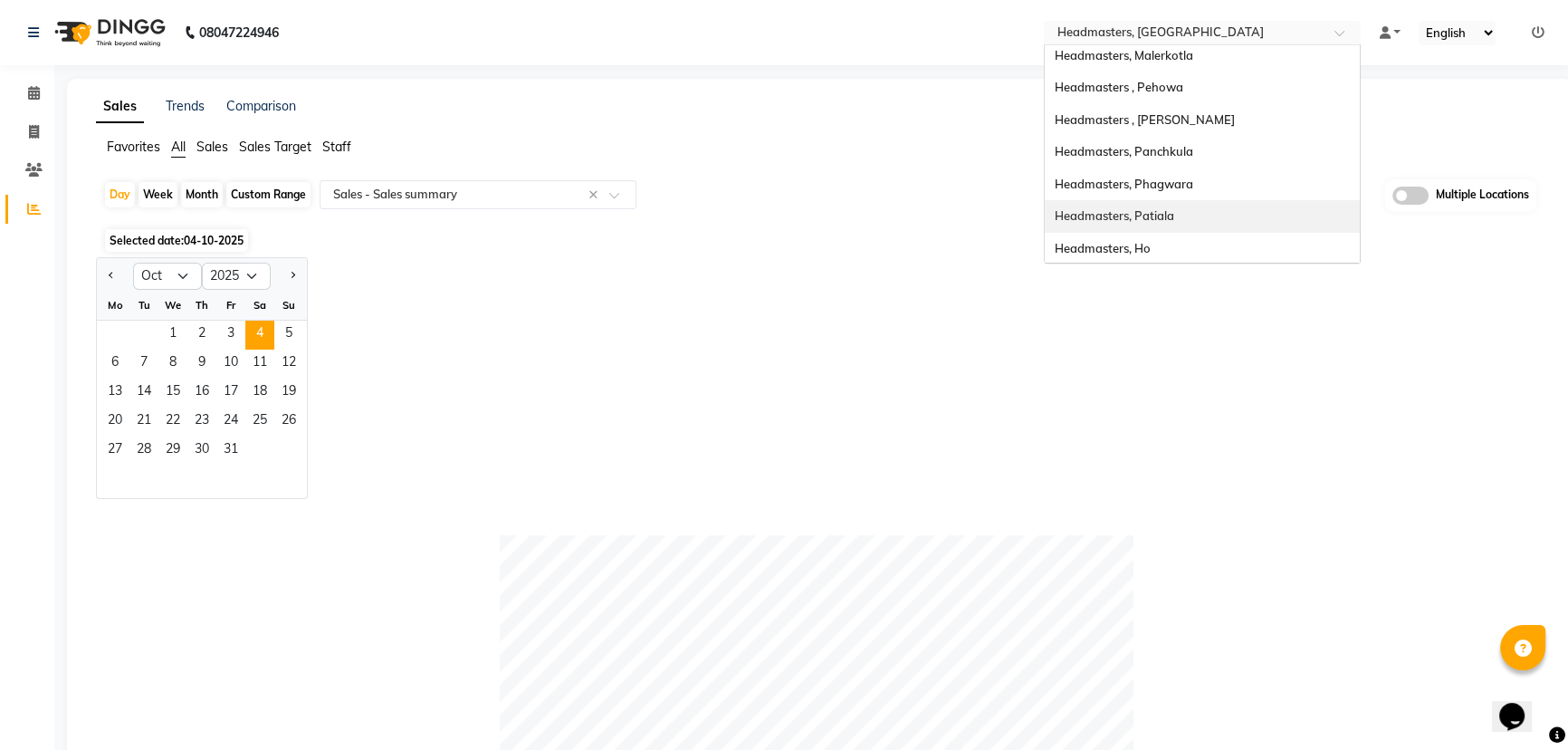
click at [1189, 203] on div "Headmasters, Patiala" at bounding box center [1202, 216] width 315 height 33
